Goal: Contribute content: Add original content to the website for others to see

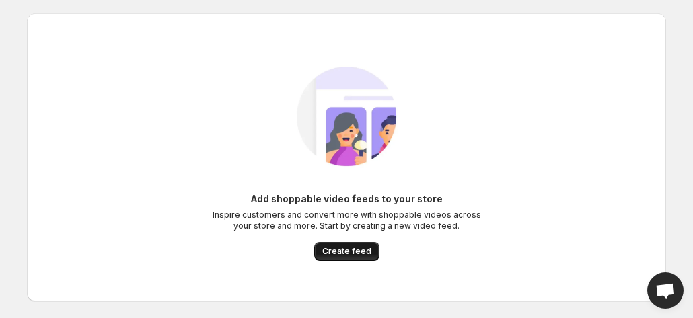
click at [359, 255] on span "Create feed" at bounding box center [346, 251] width 49 height 11
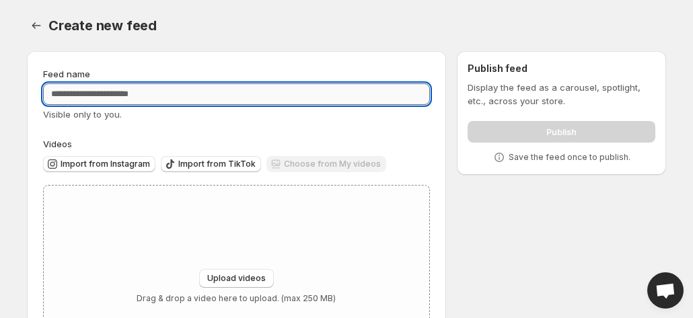
click at [204, 93] on input "Feed name" at bounding box center [236, 94] width 387 height 22
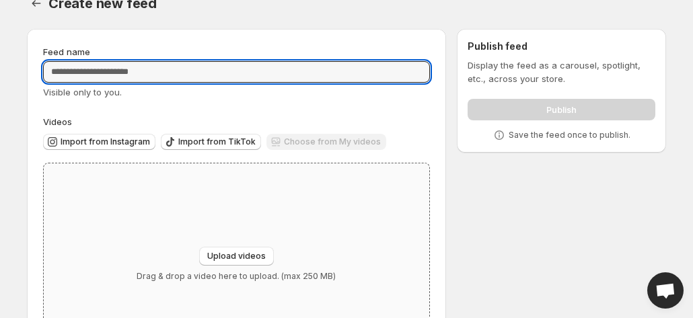
scroll to position [23, 0]
type input "*"
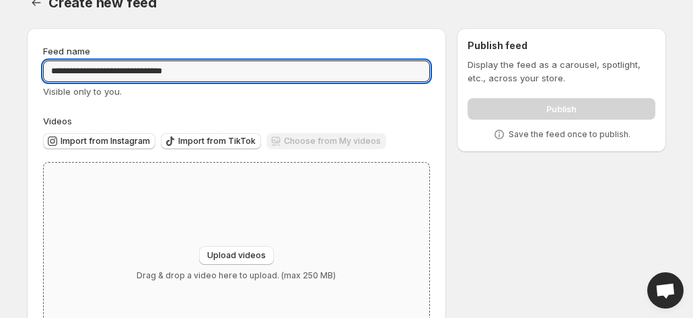
scroll to position [102, 0]
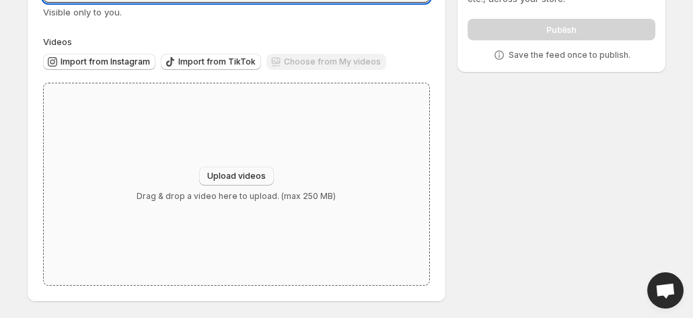
type input "**********"
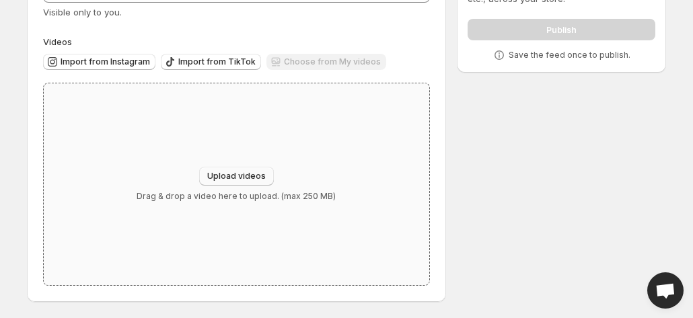
click at [217, 180] on span "Upload videos" at bounding box center [236, 176] width 59 height 11
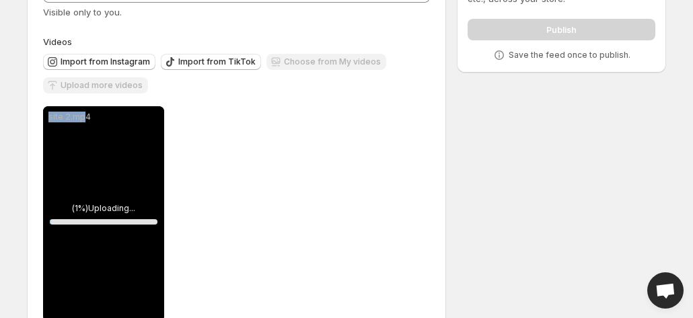
drag, startPoint x: 82, startPoint y: 145, endPoint x: 215, endPoint y: 155, distance: 133.6
click at [215, 155] on div "**********" at bounding box center [236, 213] width 387 height 215
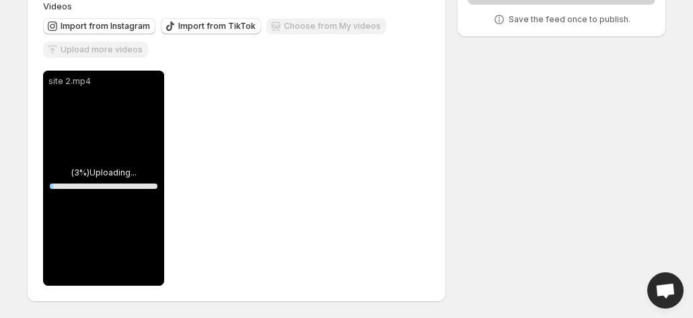
click at [262, 176] on div "**********" at bounding box center [236, 178] width 387 height 215
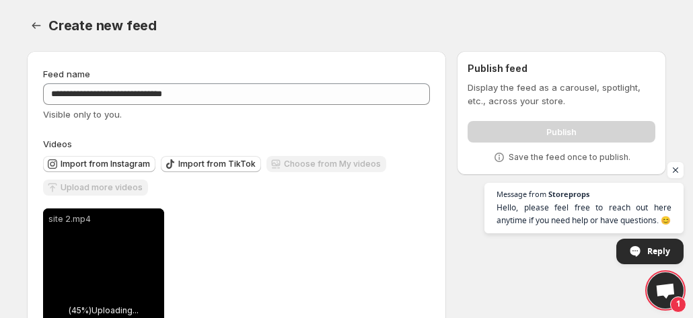
scroll to position [135, 0]
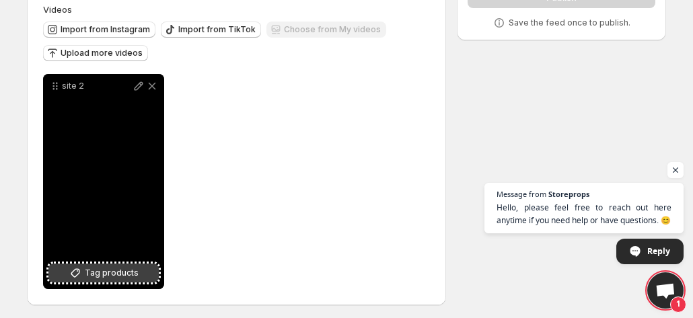
click at [91, 271] on span "Tag products" at bounding box center [112, 272] width 54 height 13
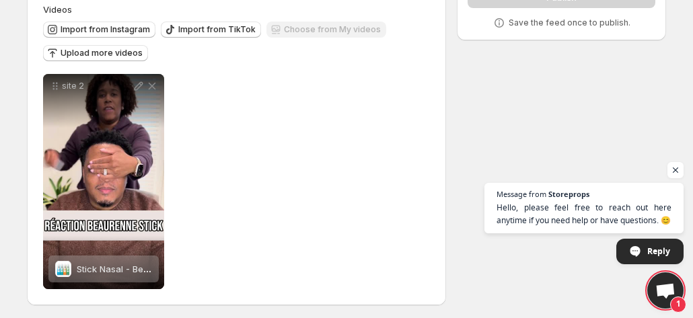
scroll to position [0, 0]
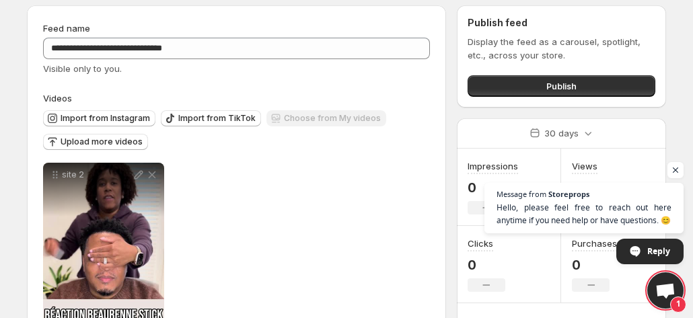
scroll to position [67, 0]
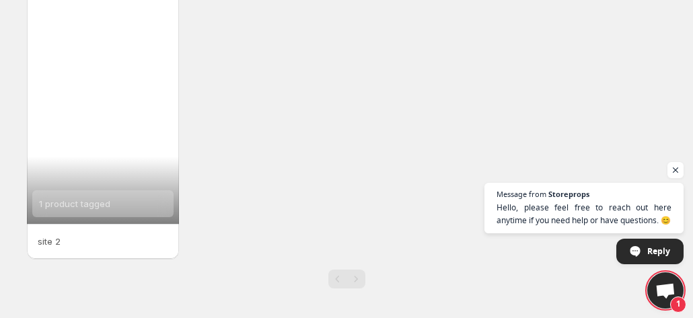
scroll to position [99, 0]
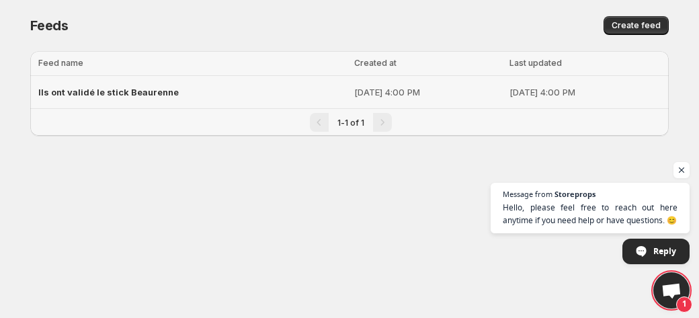
click at [260, 107] on td "Ils ont validé le stick Beaurenne" at bounding box center [190, 92] width 320 height 33
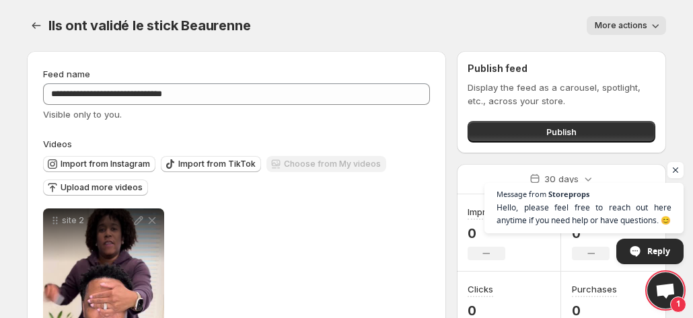
scroll to position [67, 0]
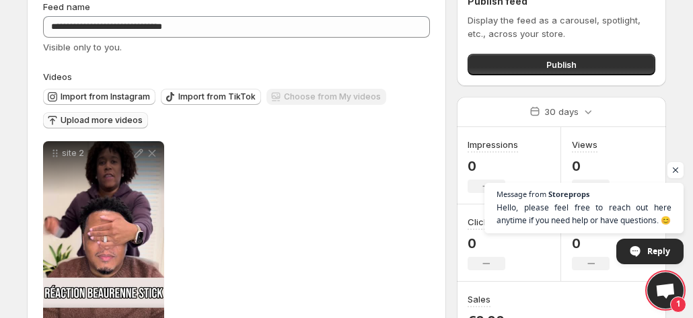
click at [105, 124] on span "Upload more videos" at bounding box center [102, 120] width 82 height 11
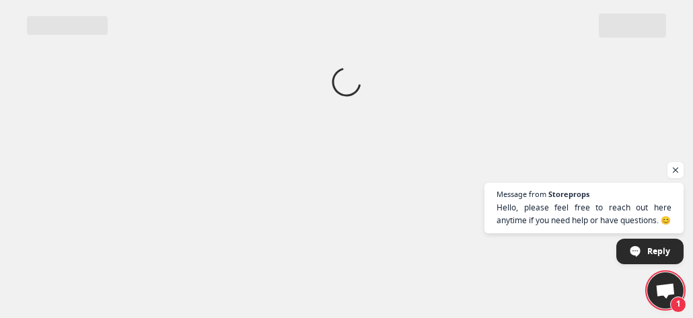
scroll to position [0, 0]
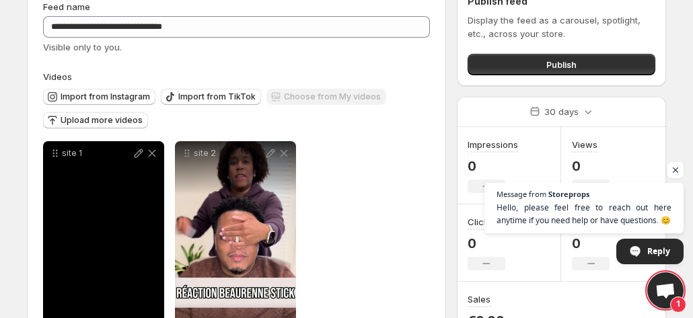
scroll to position [138, 0]
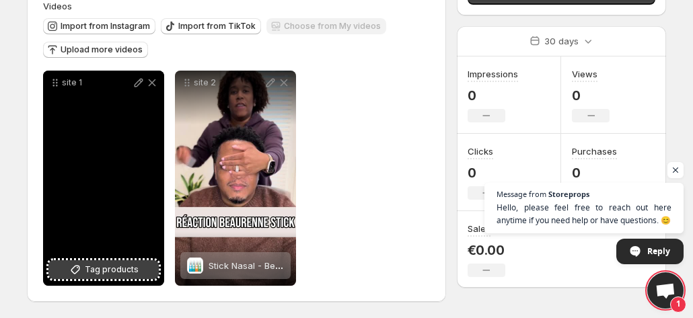
click at [110, 270] on span "Tag products" at bounding box center [112, 269] width 54 height 13
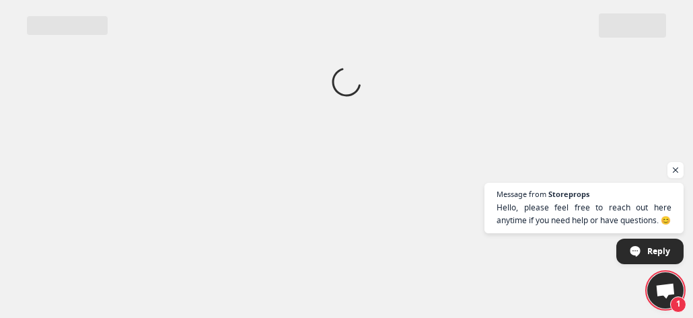
scroll to position [0, 0]
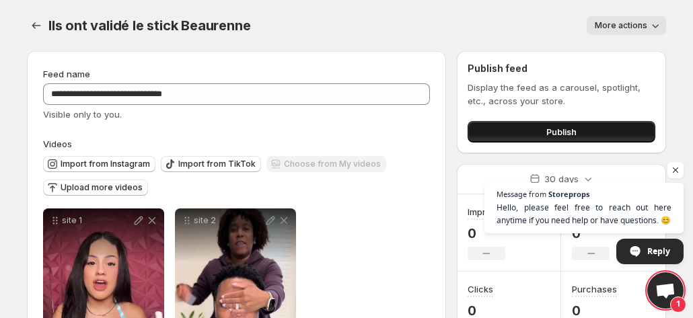
click at [572, 132] on span "Publish" at bounding box center [561, 131] width 30 height 13
click at [520, 130] on button "Publish" at bounding box center [561, 132] width 188 height 22
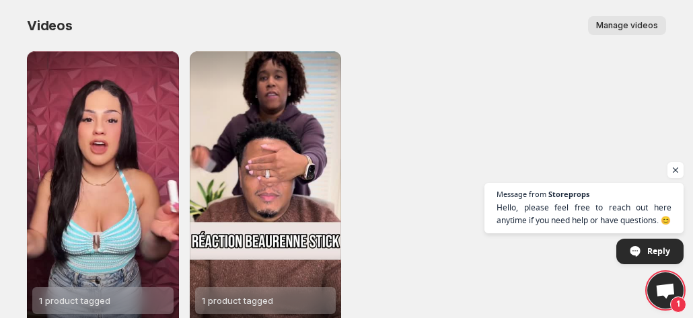
click at [621, 29] on span "Manage videos" at bounding box center [627, 25] width 62 height 11
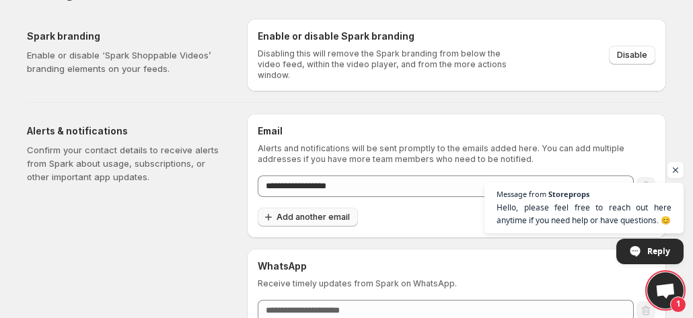
scroll to position [4, 0]
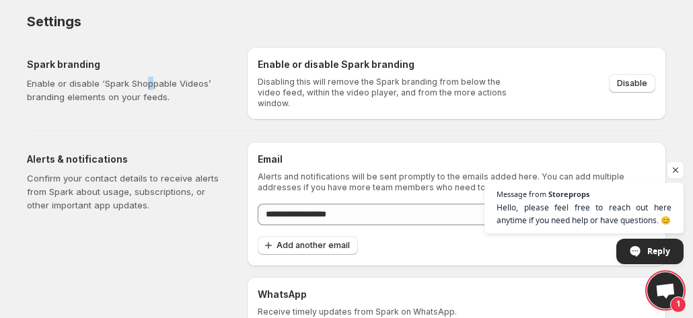
click at [148, 86] on p "Enable or disable ‘Spark Shoppable Videos’ branding elements on your feeds." at bounding box center [126, 90] width 198 height 27
click at [151, 99] on p "Enable or disable ‘Spark Shoppable Videos’ branding elements on your feeds." at bounding box center [126, 90] width 198 height 27
click at [63, 68] on h5 "Spark branding" at bounding box center [126, 64] width 198 height 13
click at [632, 78] on span "Disable" at bounding box center [632, 83] width 30 height 11
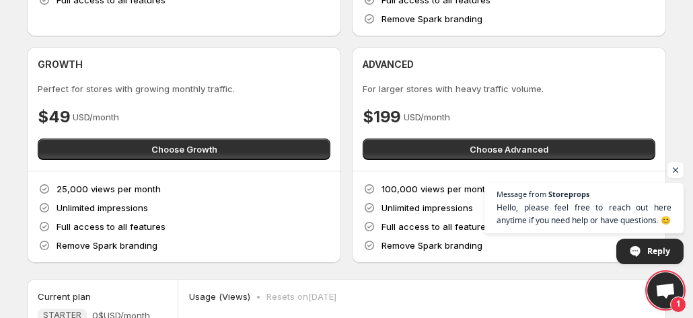
scroll to position [246, 0]
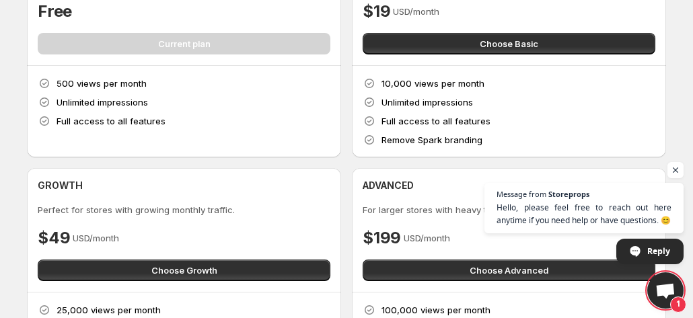
scroll to position [0, 0]
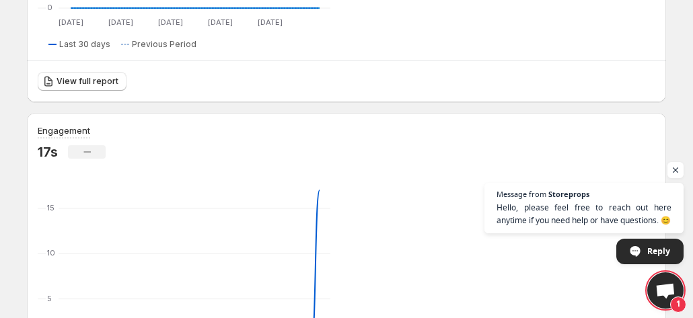
scroll to position [538, 0]
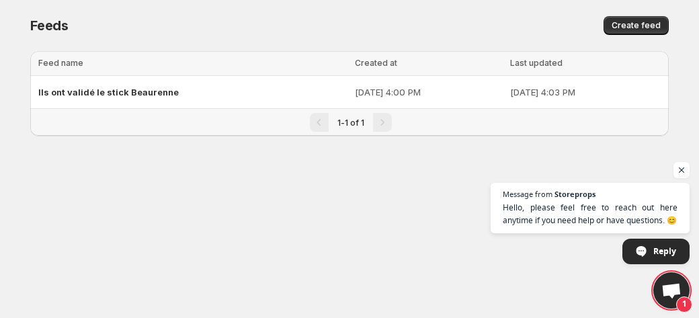
click at [78, 107] on td "Ils ont validé le stick Beaurenne" at bounding box center [190, 92] width 321 height 33
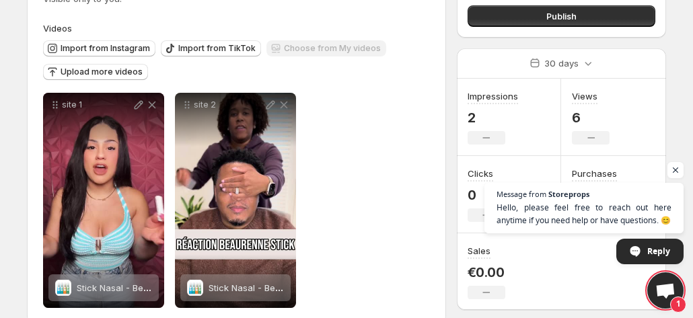
scroll to position [138, 0]
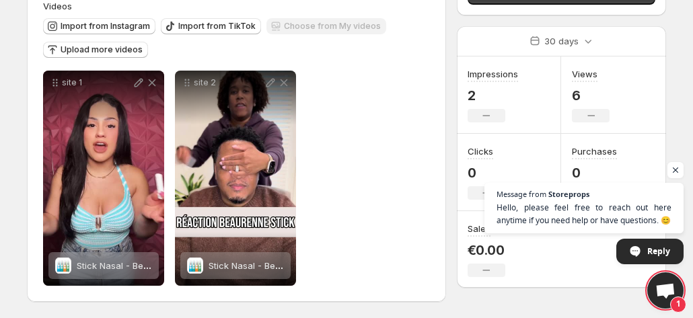
click at [137, 81] on icon at bounding box center [138, 82] width 13 height 13
click at [93, 43] on button "Upload more videos" at bounding box center [95, 50] width 105 height 16
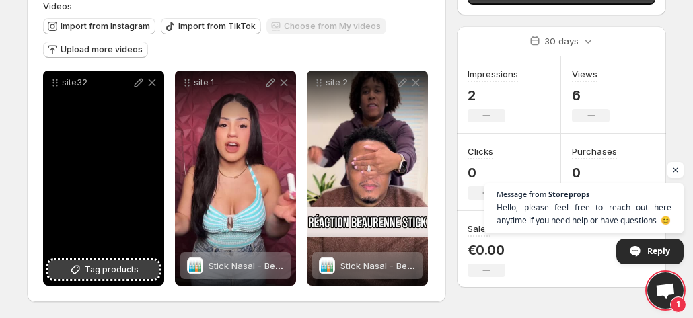
click at [102, 279] on button "Tag products" at bounding box center [103, 269] width 110 height 19
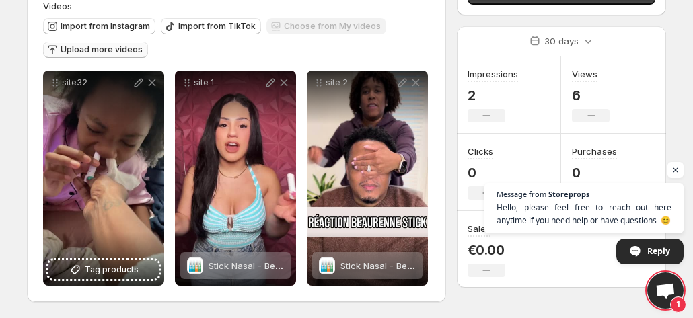
click at [83, 56] on button "Upload more videos" at bounding box center [95, 50] width 105 height 16
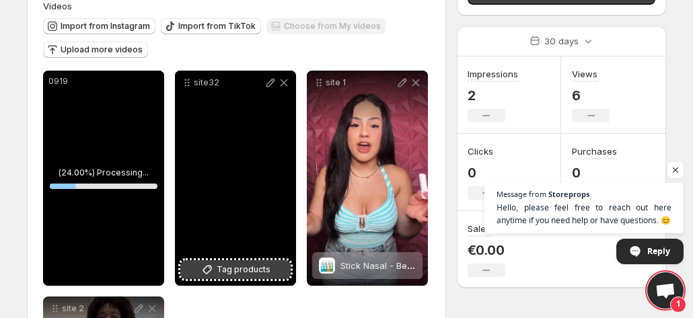
click at [250, 268] on span "Tag products" at bounding box center [244, 269] width 54 height 13
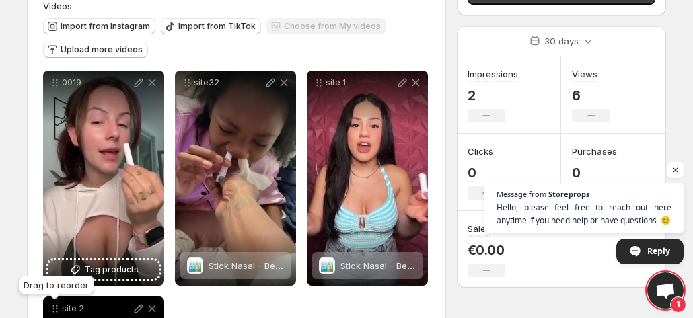
click at [85, 275] on div "Drag to reorder" at bounding box center [55, 288] width 81 height 30
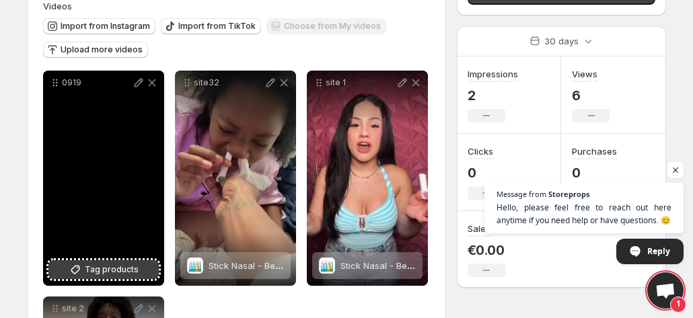
click at [97, 264] on span "Tag products" at bounding box center [112, 269] width 54 height 13
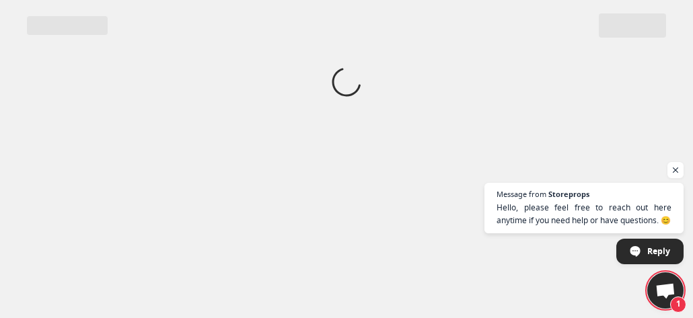
scroll to position [0, 0]
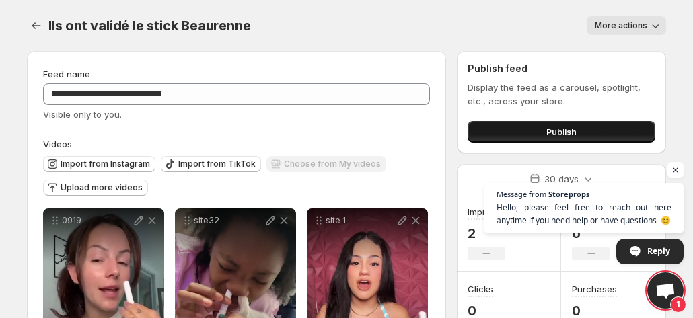
click at [563, 126] on span "Publish" at bounding box center [561, 131] width 30 height 13
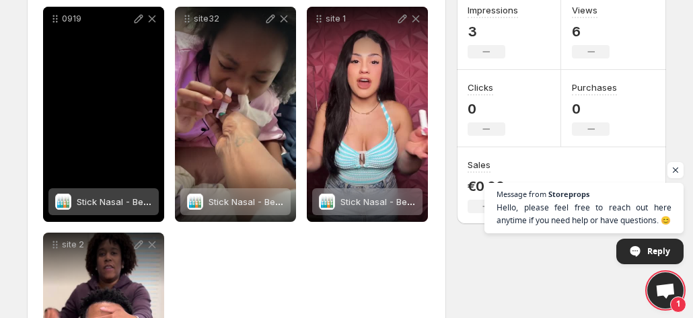
scroll to position [67, 0]
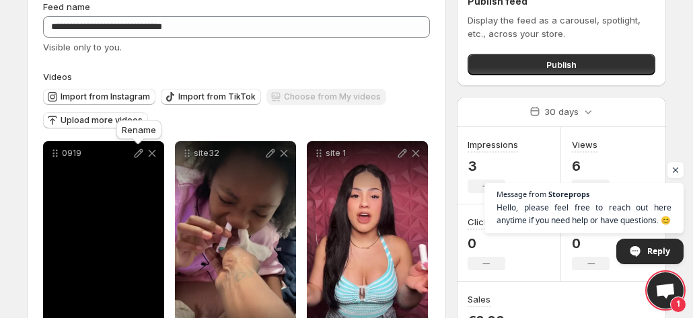
click at [139, 154] on icon at bounding box center [138, 153] width 13 height 13
